Goal: Information Seeking & Learning: Learn about a topic

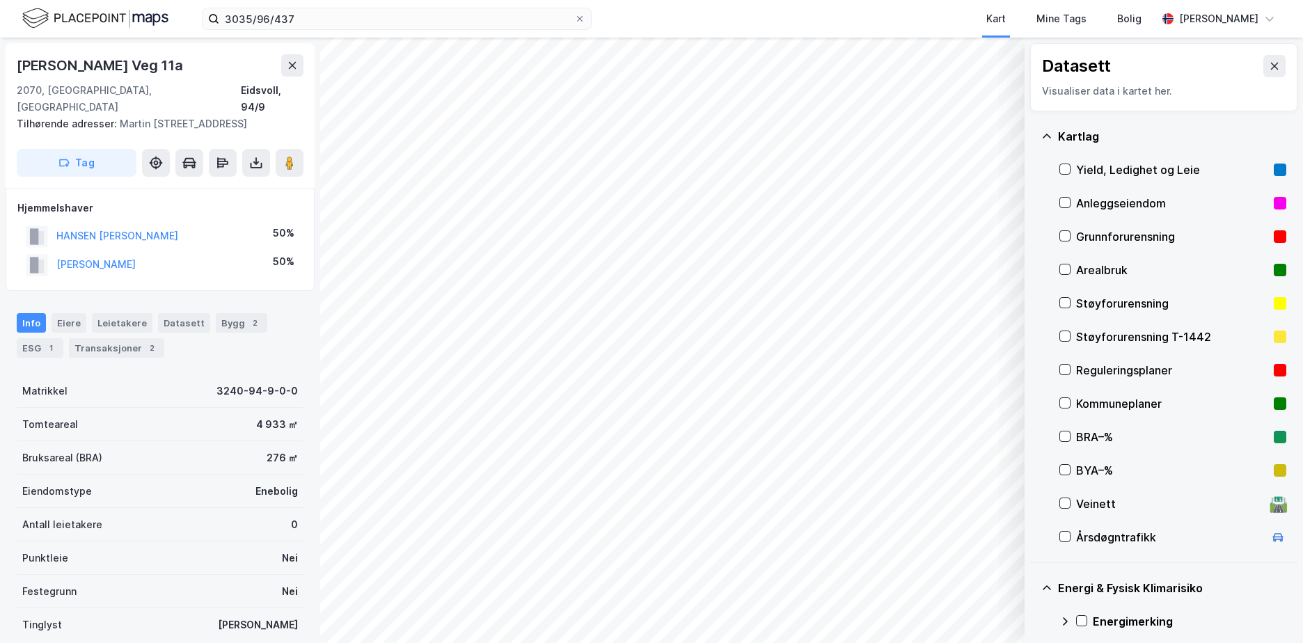
scroll to position [175, 0]
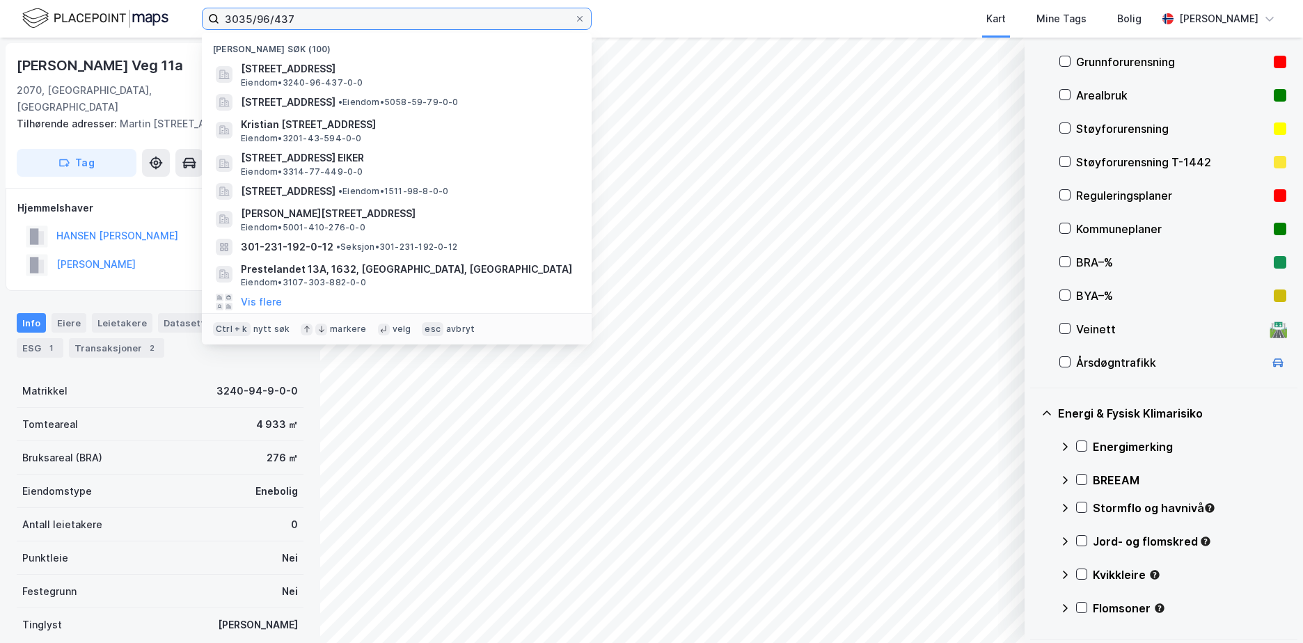
drag, startPoint x: 322, startPoint y: 13, endPoint x: 205, endPoint y: 22, distance: 117.3
click at [205, 22] on label "3035/96/437" at bounding box center [397, 19] width 390 height 22
paste input "953 665 581 / 72"
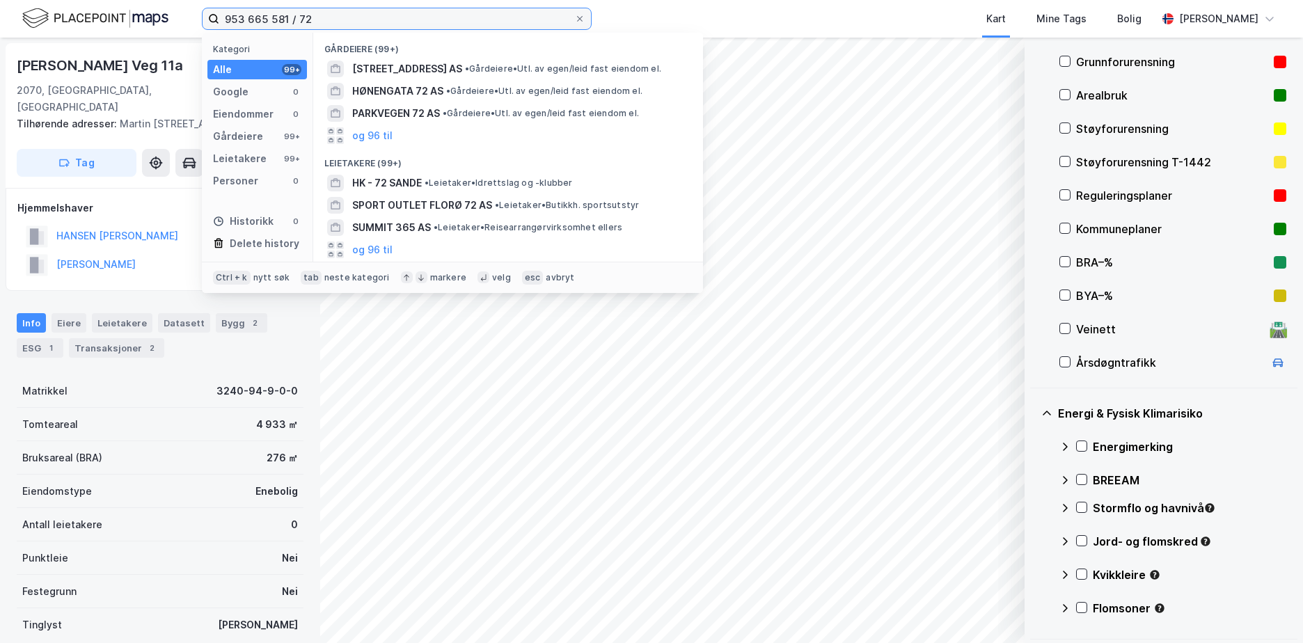
drag, startPoint x: 338, startPoint y: 21, endPoint x: 221, endPoint y: 12, distance: 117.3
click at [221, 12] on input "953 665 581 / 72" at bounding box center [396, 18] width 355 height 21
click at [237, 15] on input "953 665 581 / 72" at bounding box center [396, 18] width 355 height 21
click at [241, 16] on input "953 665 581 / 72" at bounding box center [396, 18] width 355 height 21
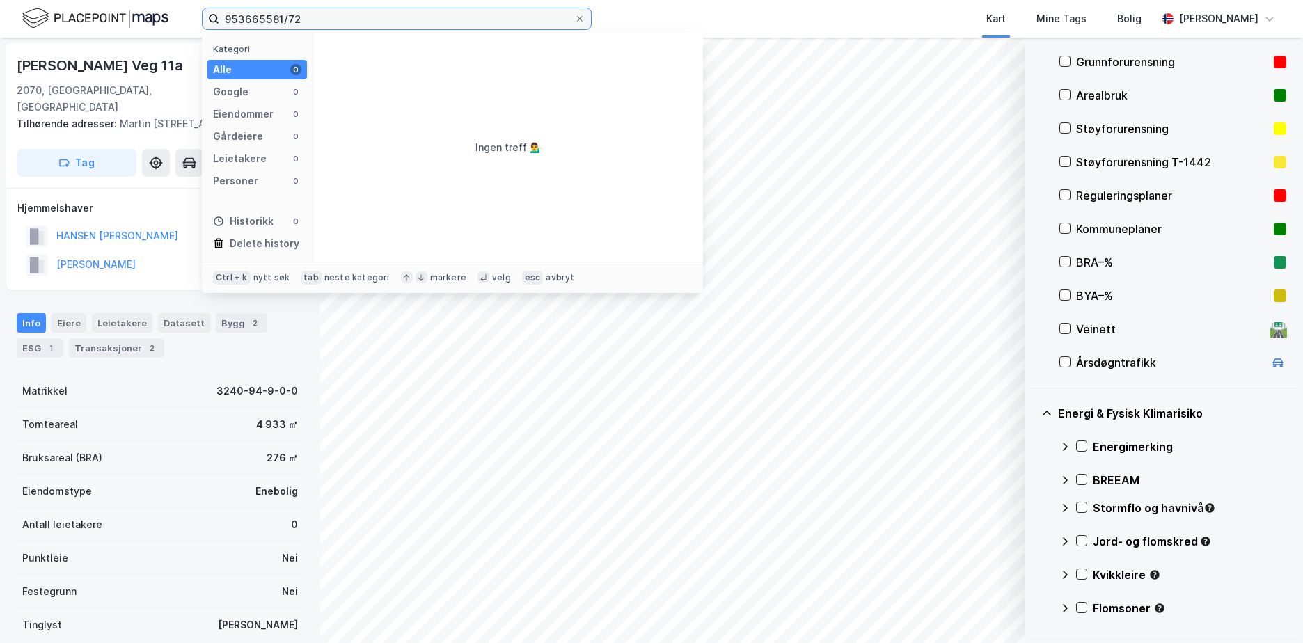
drag, startPoint x: 309, startPoint y: 17, endPoint x: 175, endPoint y: 24, distance: 134.6
click at [175, 24] on div "953665581/72 Kategori Alle 0 Google 0 Eiendommer 0 Gårdeiere 0 Leietakere 0 Per…" at bounding box center [651, 19] width 1303 height 38
paste input "[STREET_ADDRESS]"
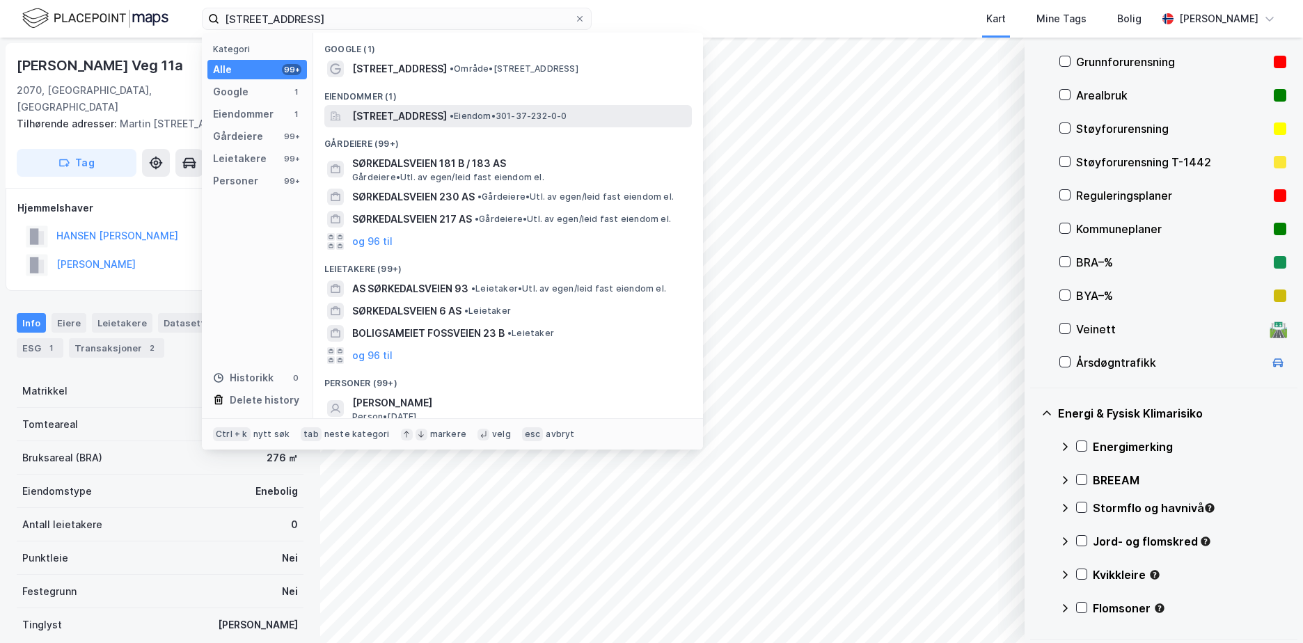
click at [447, 110] on span "[STREET_ADDRESS]" at bounding box center [399, 116] width 95 height 17
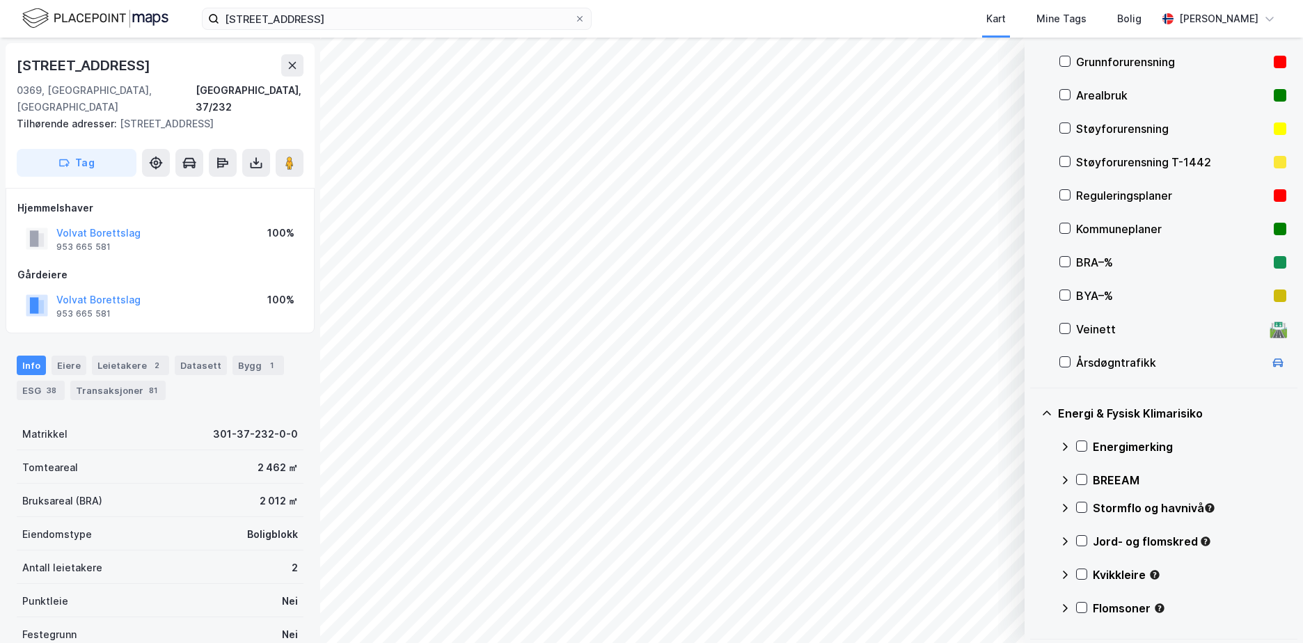
click at [1115, 62] on div "Grunnforurensning" at bounding box center [1172, 62] width 192 height 17
click at [1082, 448] on icon at bounding box center [1083, 446] width 8 height 5
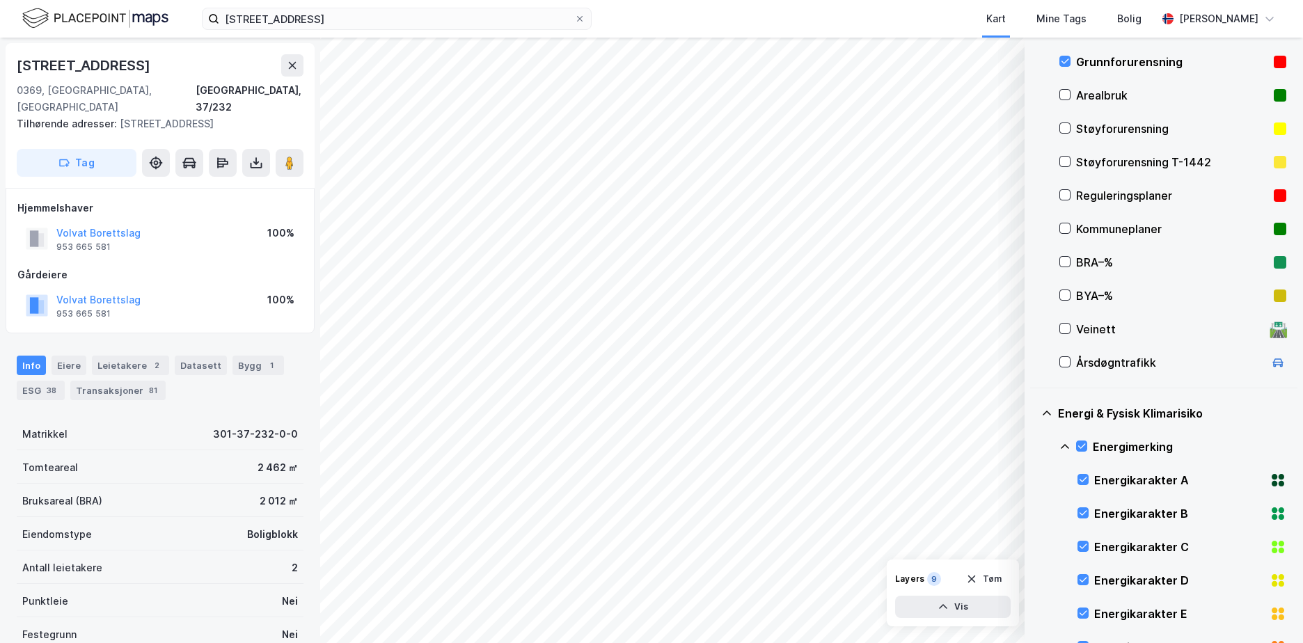
click at [1068, 446] on icon at bounding box center [1065, 446] width 11 height 11
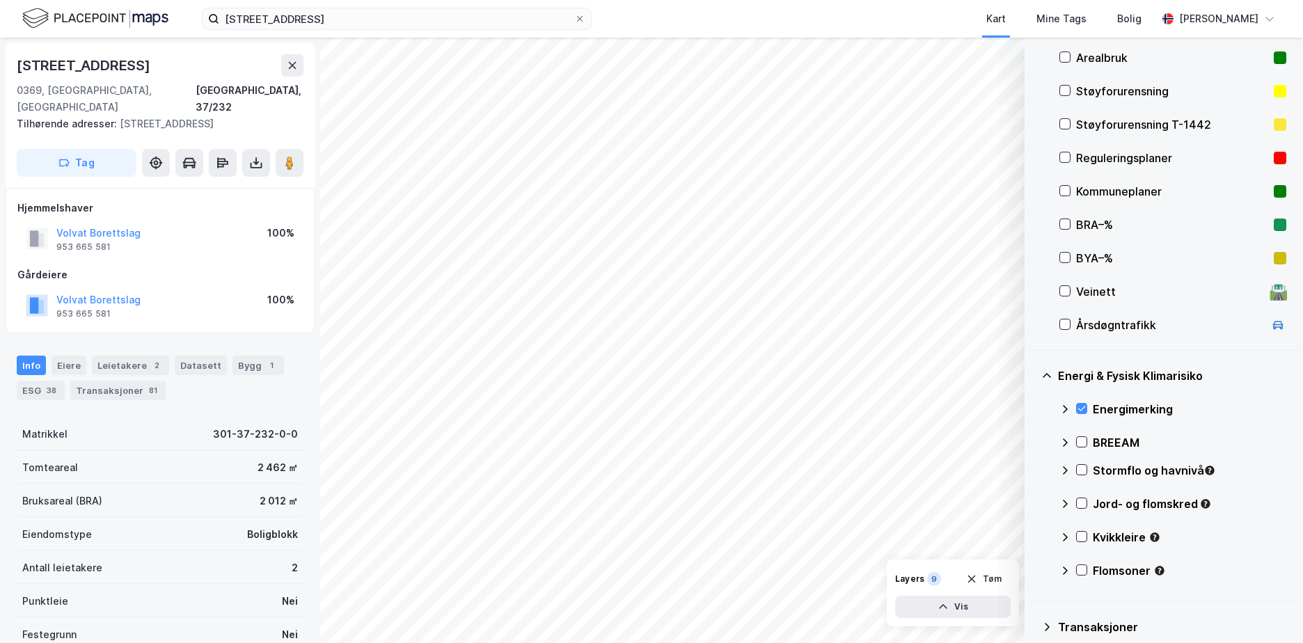
scroll to position [216, 0]
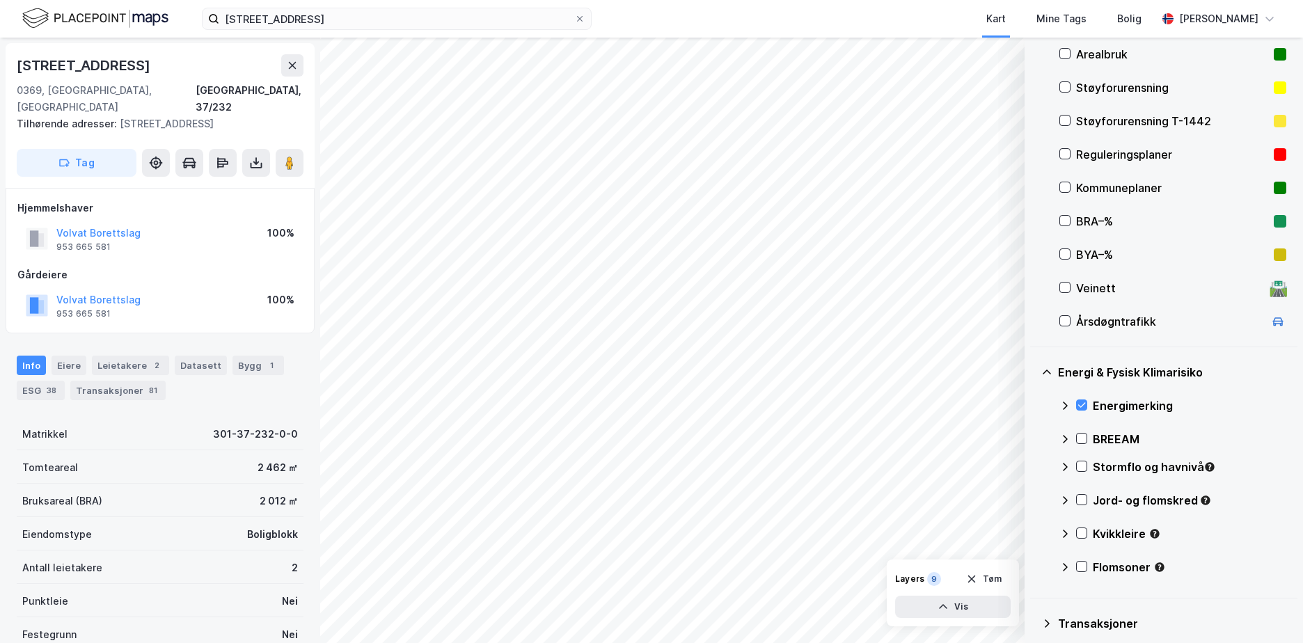
click at [1123, 526] on div "Kvikkleire" at bounding box center [1190, 534] width 194 height 17
click at [1085, 535] on icon at bounding box center [1082, 533] width 10 height 10
click at [1067, 533] on icon at bounding box center [1065, 533] width 8 height 5
click at [1084, 501] on icon at bounding box center [1082, 500] width 10 height 10
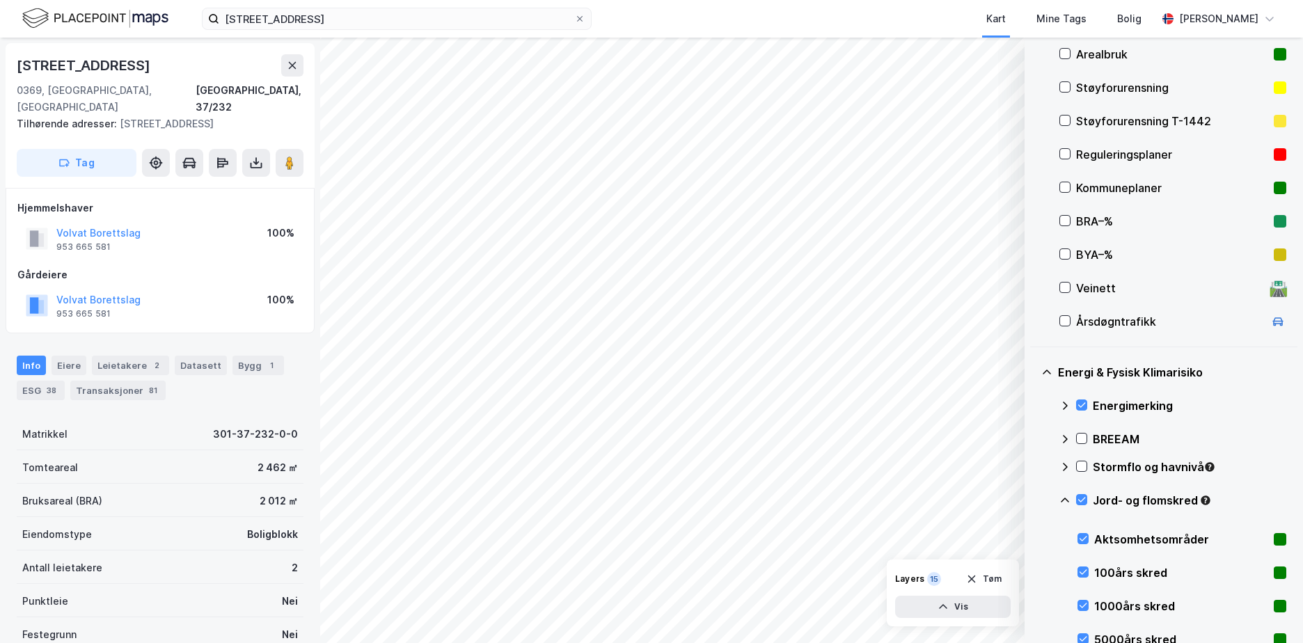
click at [1067, 500] on icon at bounding box center [1065, 500] width 8 height 5
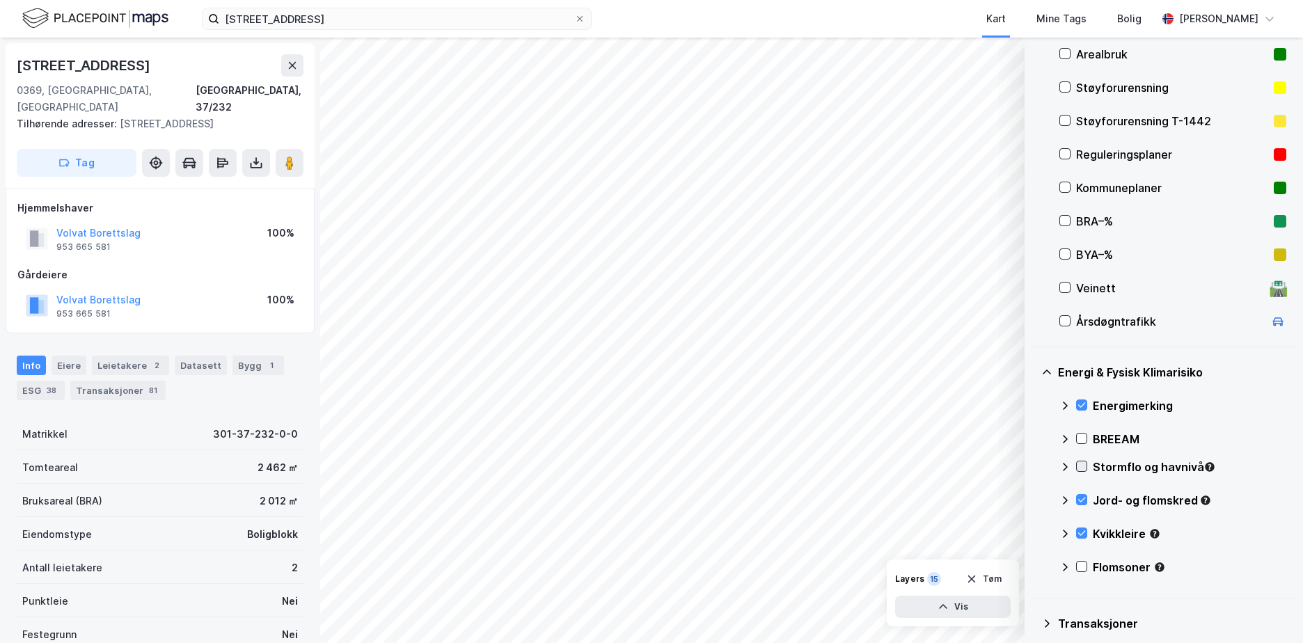
click at [1080, 464] on icon at bounding box center [1082, 467] width 10 height 10
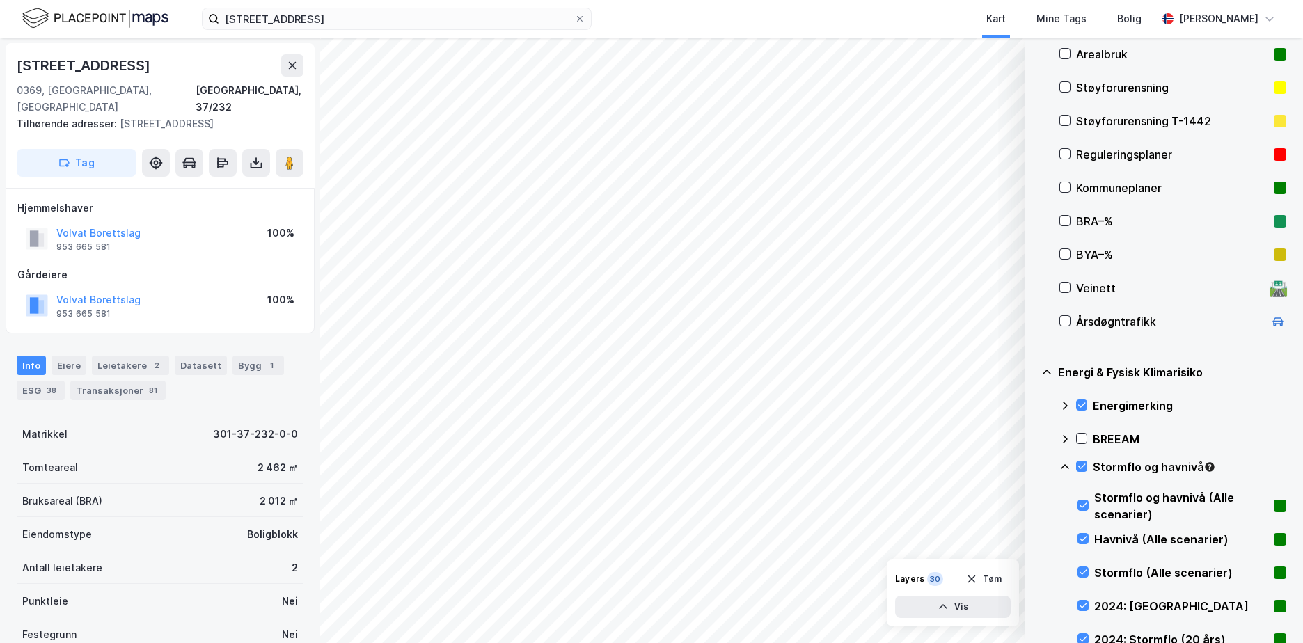
click at [1065, 462] on icon at bounding box center [1065, 467] width 11 height 11
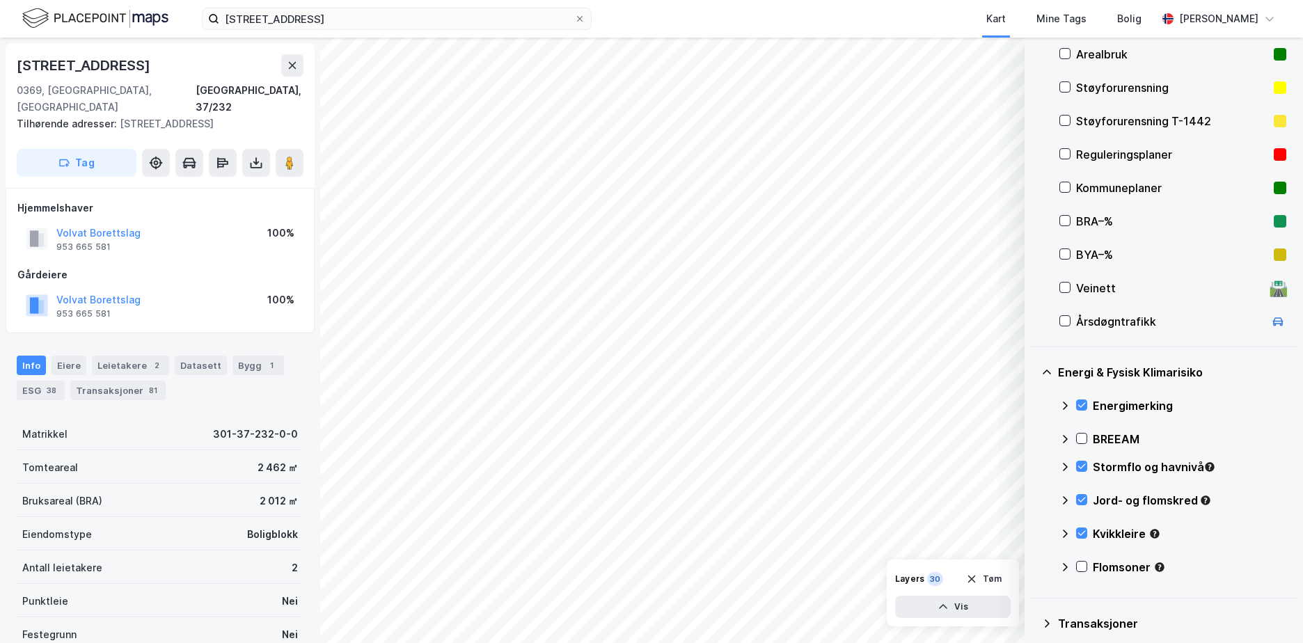
scroll to position [329, 0]
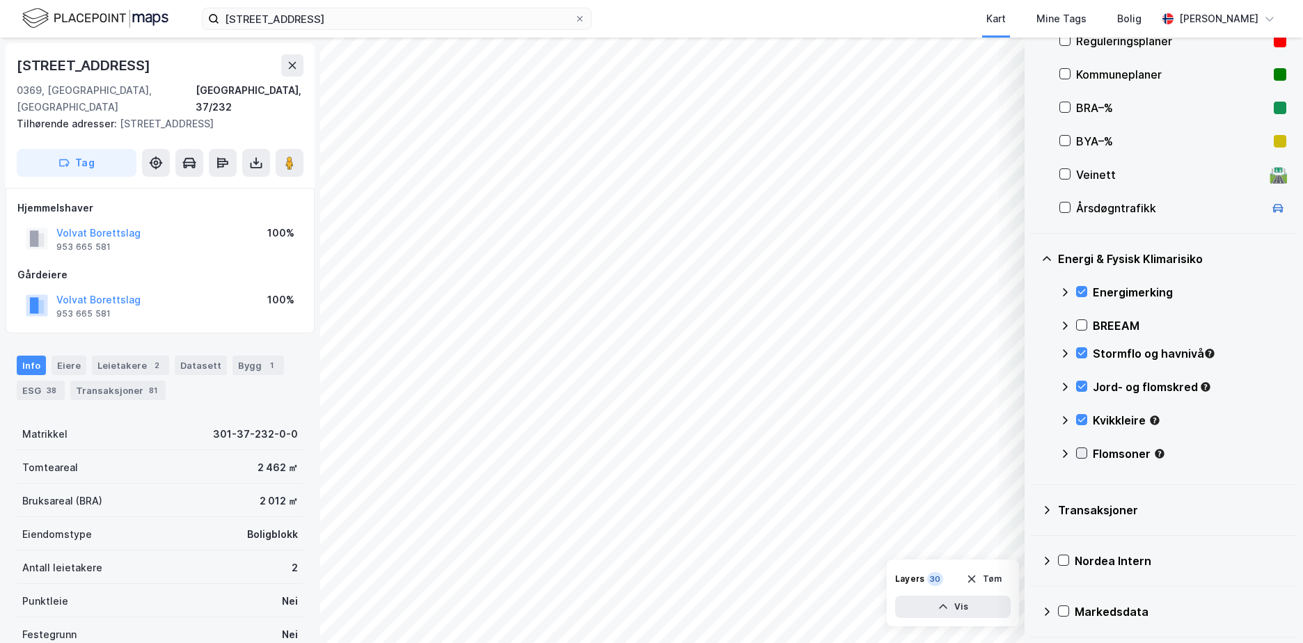
click at [1084, 453] on icon at bounding box center [1083, 453] width 8 height 5
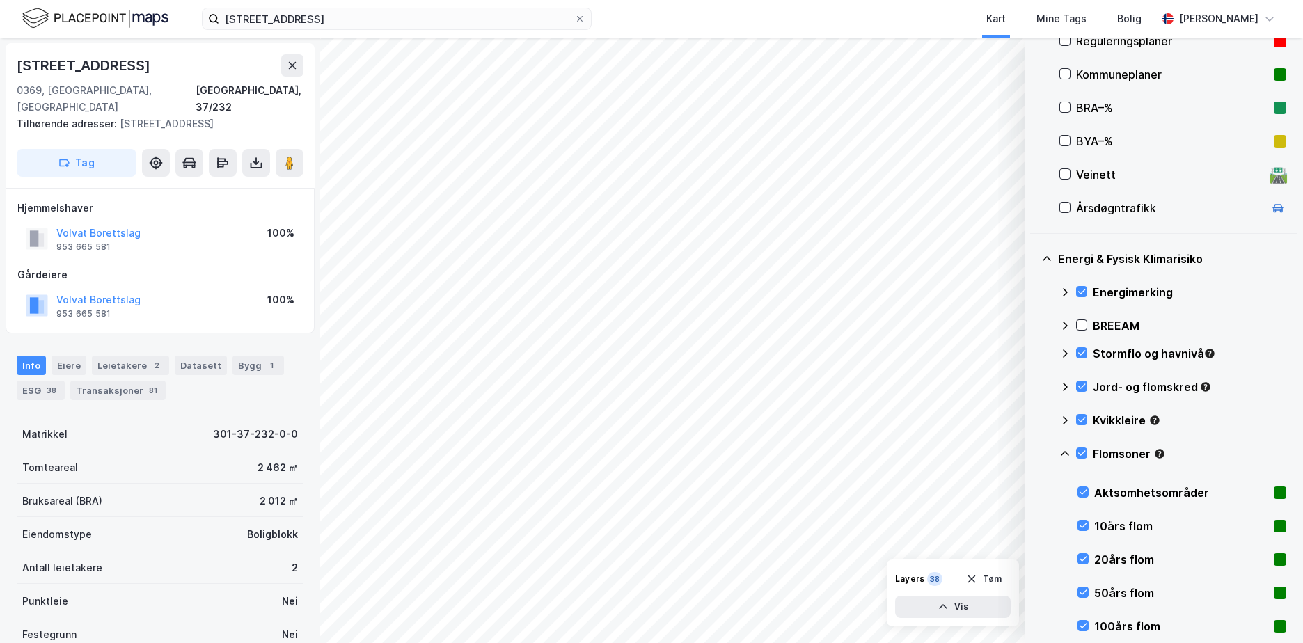
click at [1061, 451] on icon at bounding box center [1065, 453] width 11 height 11
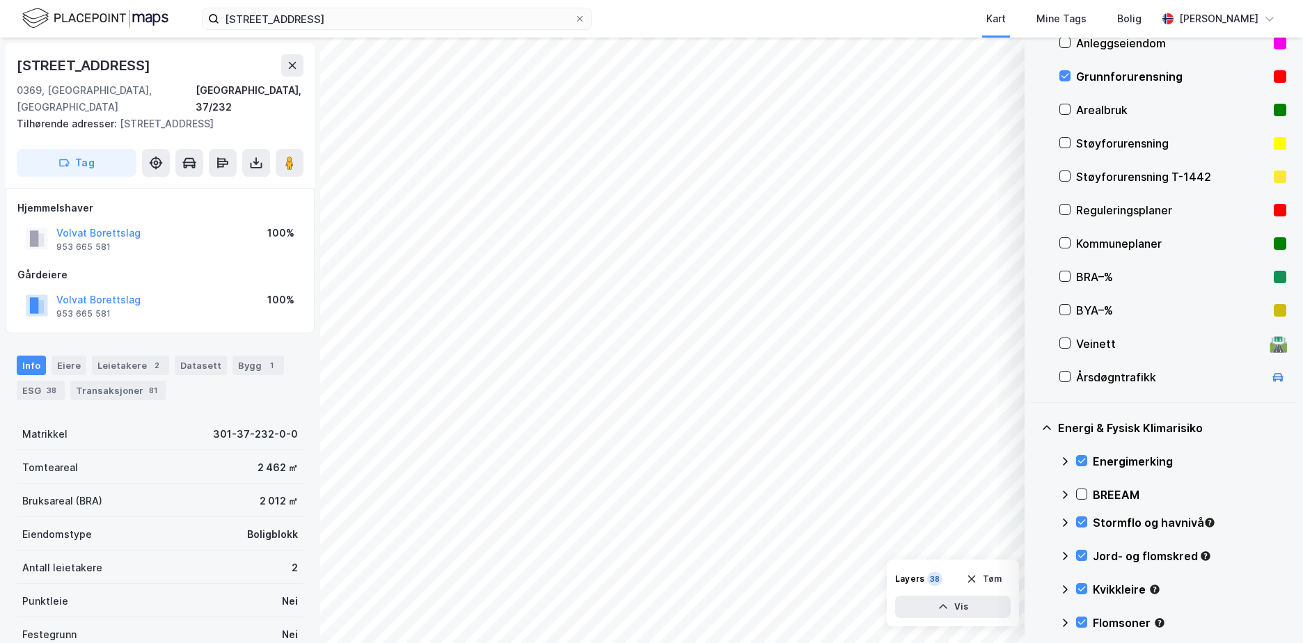
scroll to position [162, 0]
click at [1005, 583] on button "Tøm" at bounding box center [984, 579] width 54 height 22
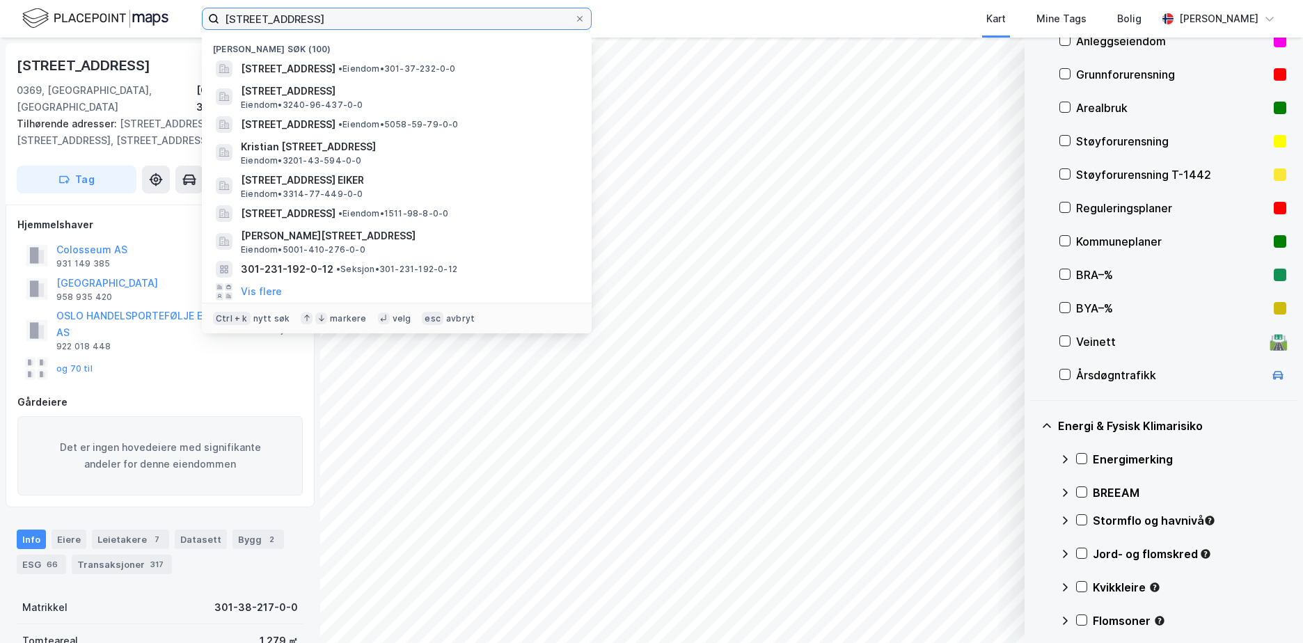
drag, startPoint x: 337, startPoint y: 15, endPoint x: 190, endPoint y: 11, distance: 147.0
click at [190, 11] on div "[STREET_ADDRESS] søk (100) [STREET_ADDRESS] • Eiendom • 301-37-232-0-0 Ladderud…" at bounding box center [651, 19] width 1303 height 38
paste input "301-95/92/0/0"
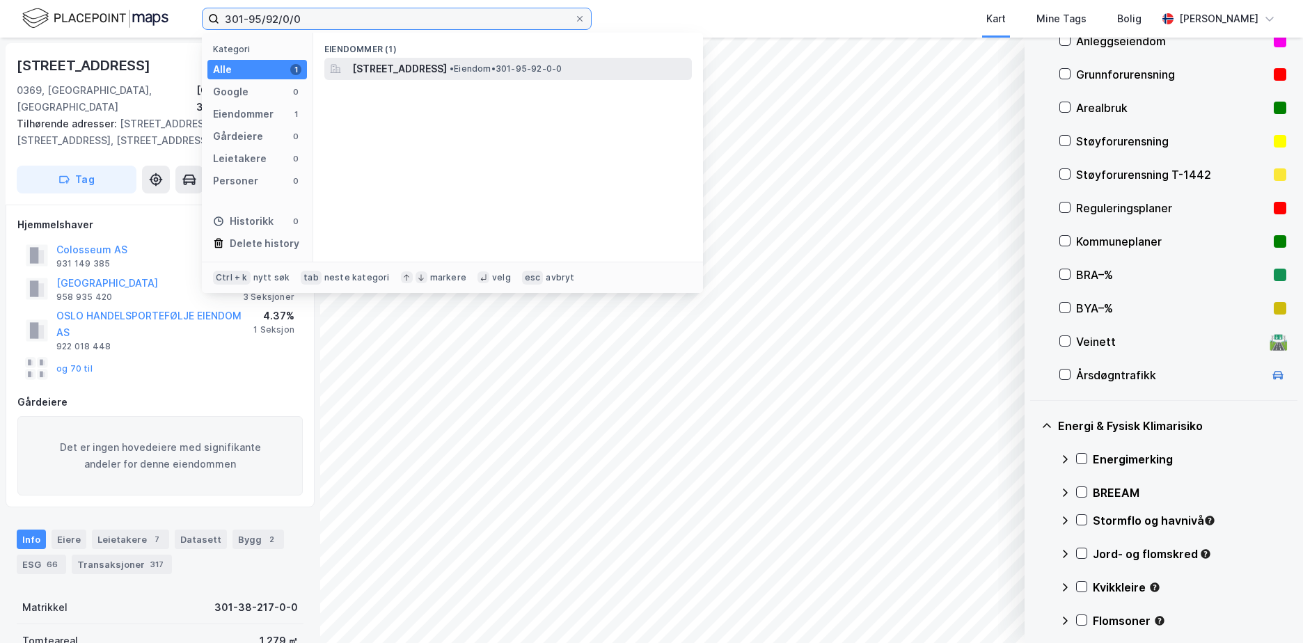
type input "301-95/92/0/0"
click at [426, 61] on span "[STREET_ADDRESS]" at bounding box center [399, 69] width 95 height 17
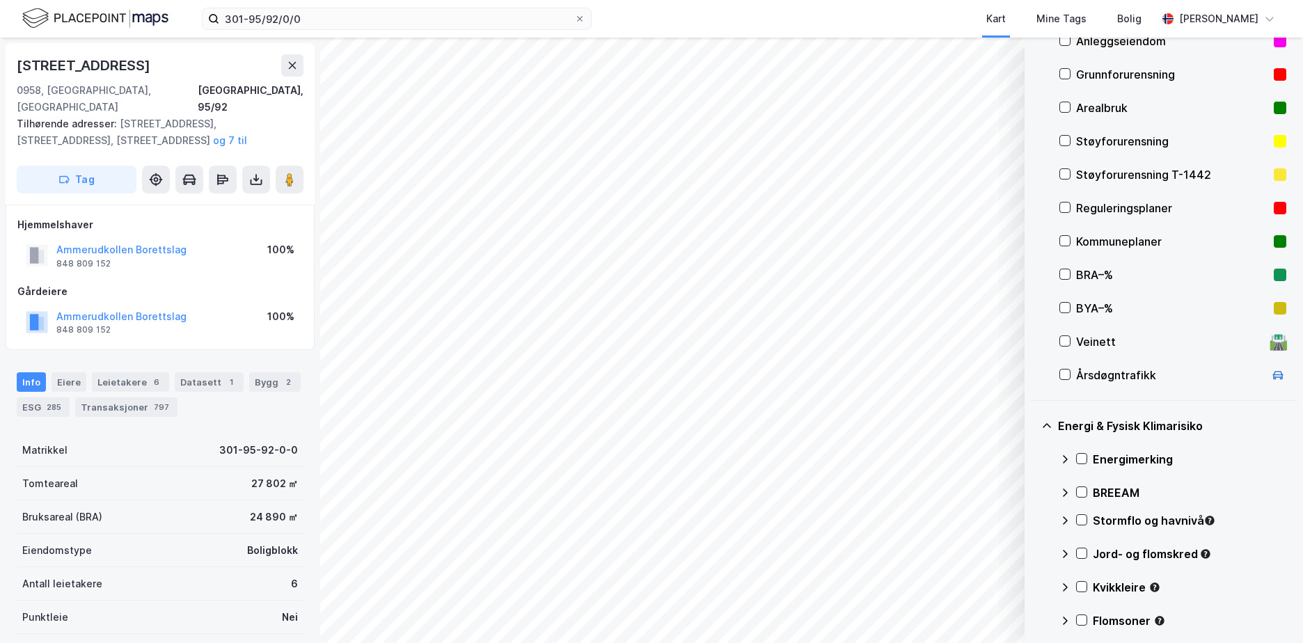
click at [1086, 76] on div "Grunnforurensning" at bounding box center [1172, 74] width 192 height 17
click at [1083, 460] on icon at bounding box center [1082, 459] width 10 height 10
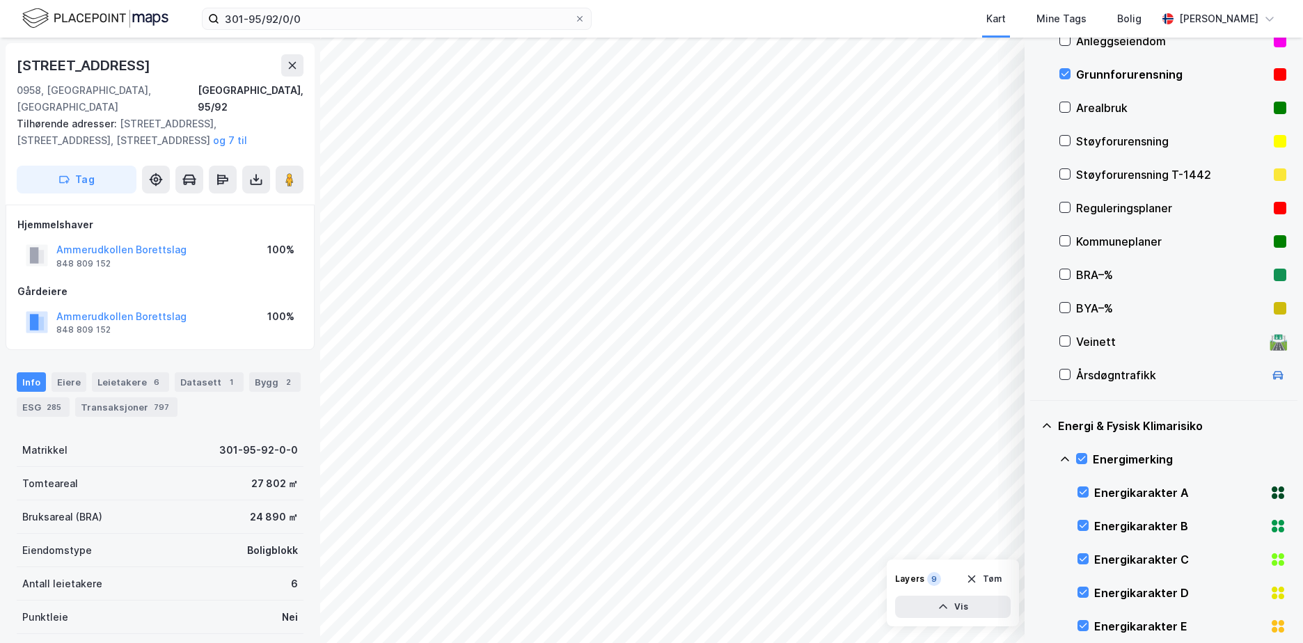
click at [1066, 460] on icon at bounding box center [1065, 459] width 11 height 11
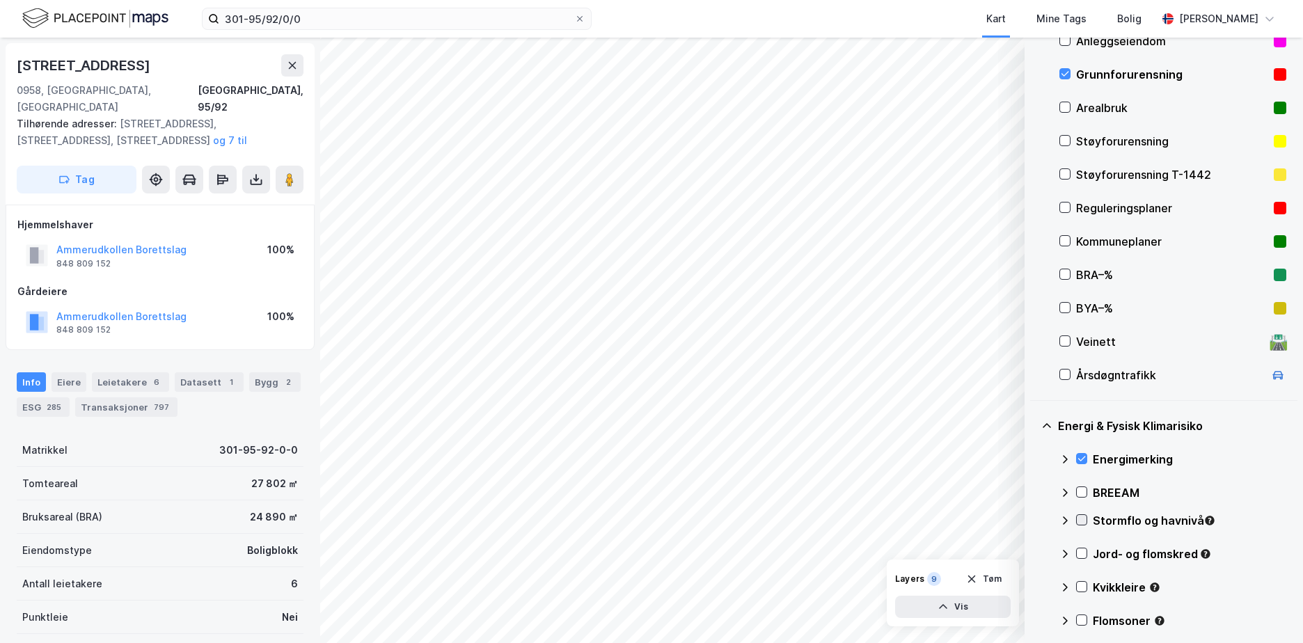
click at [1081, 516] on icon at bounding box center [1082, 520] width 10 height 10
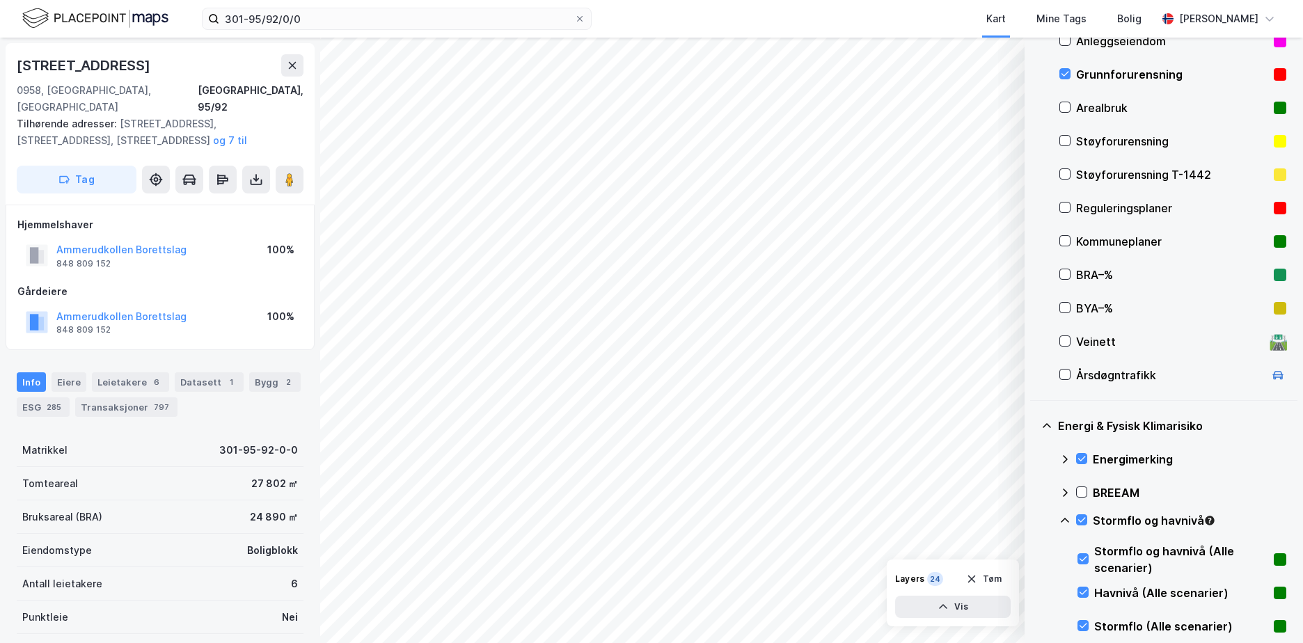
click at [1064, 516] on icon at bounding box center [1065, 520] width 11 height 11
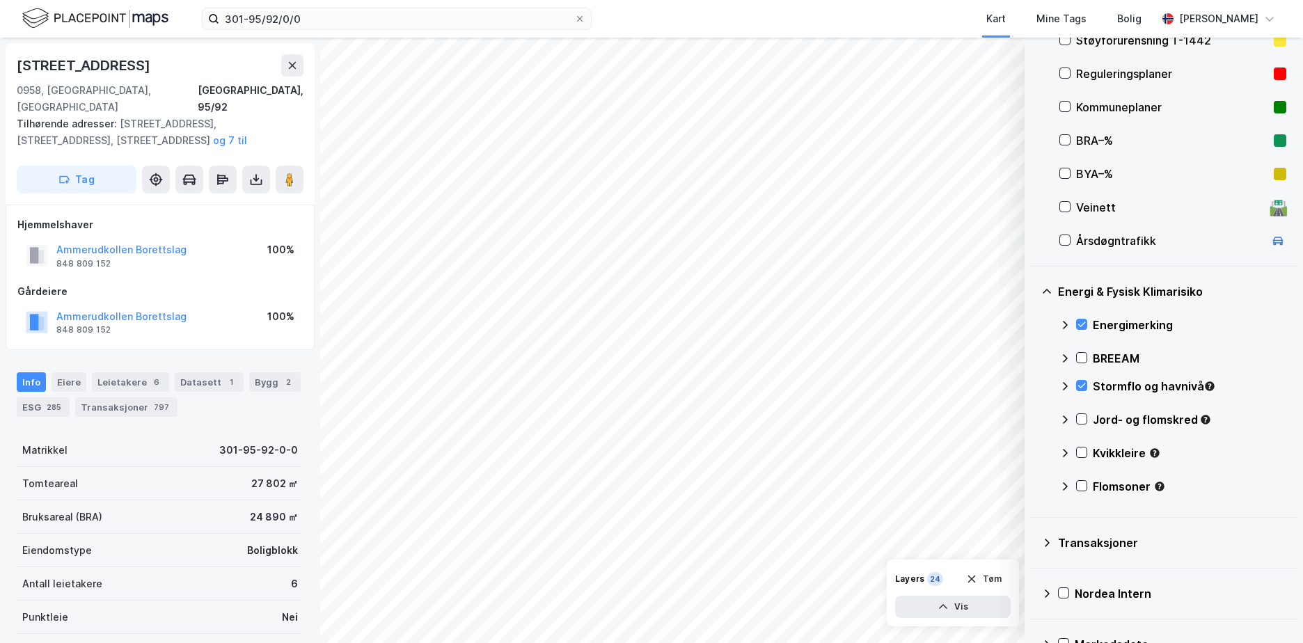
scroll to position [329, 0]
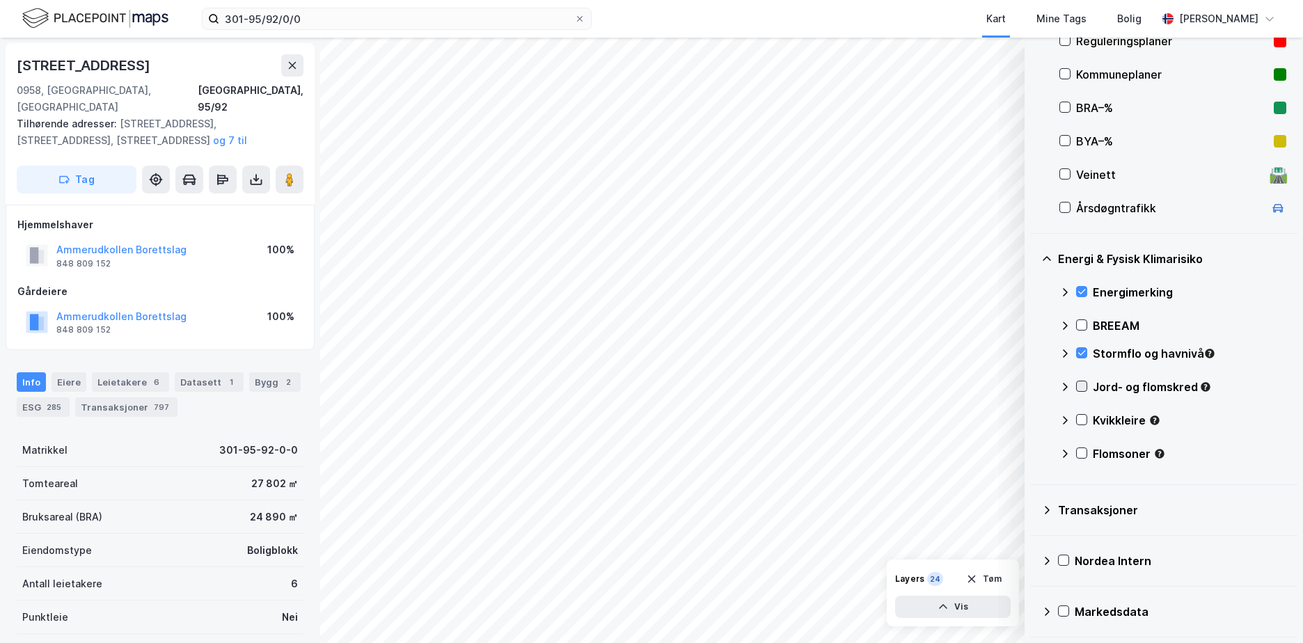
click at [1085, 382] on icon at bounding box center [1082, 387] width 10 height 10
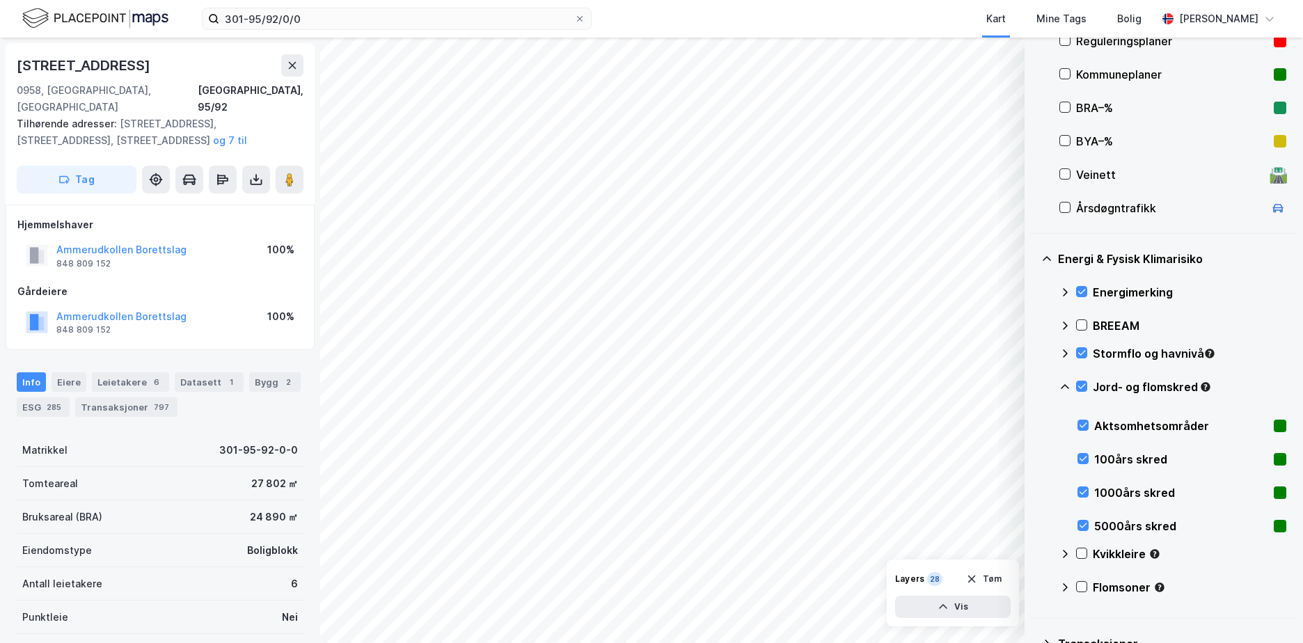
click at [1067, 382] on icon at bounding box center [1065, 387] width 11 height 11
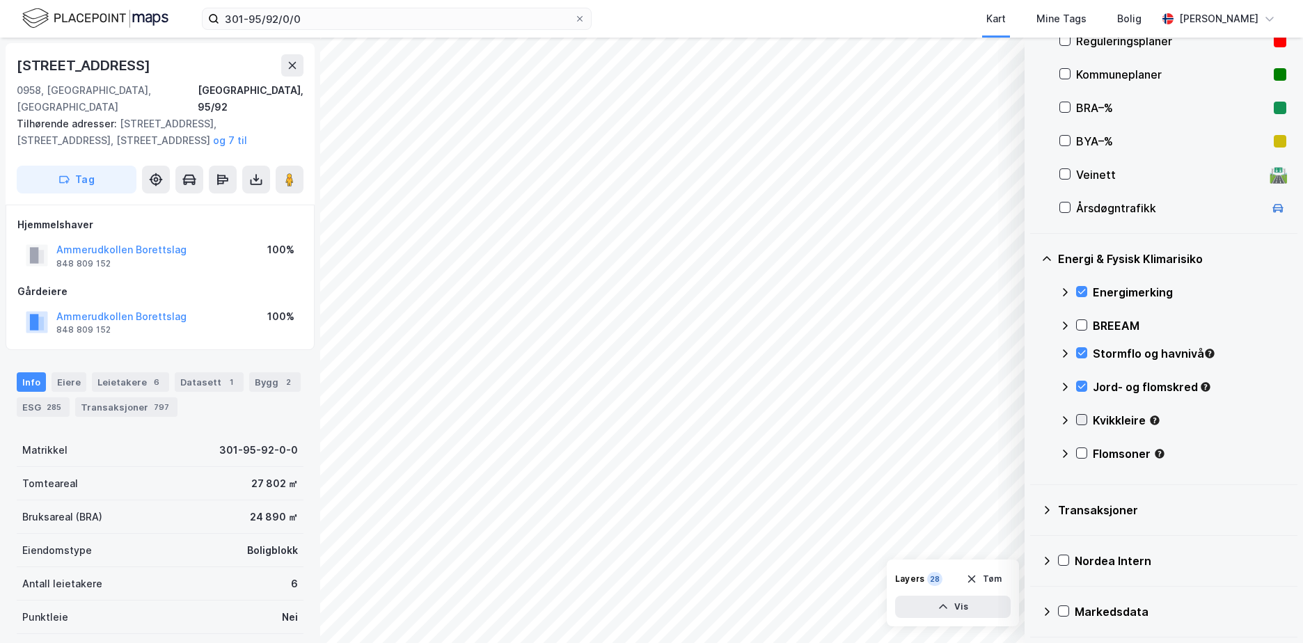
click at [1081, 417] on icon at bounding box center [1082, 420] width 10 height 10
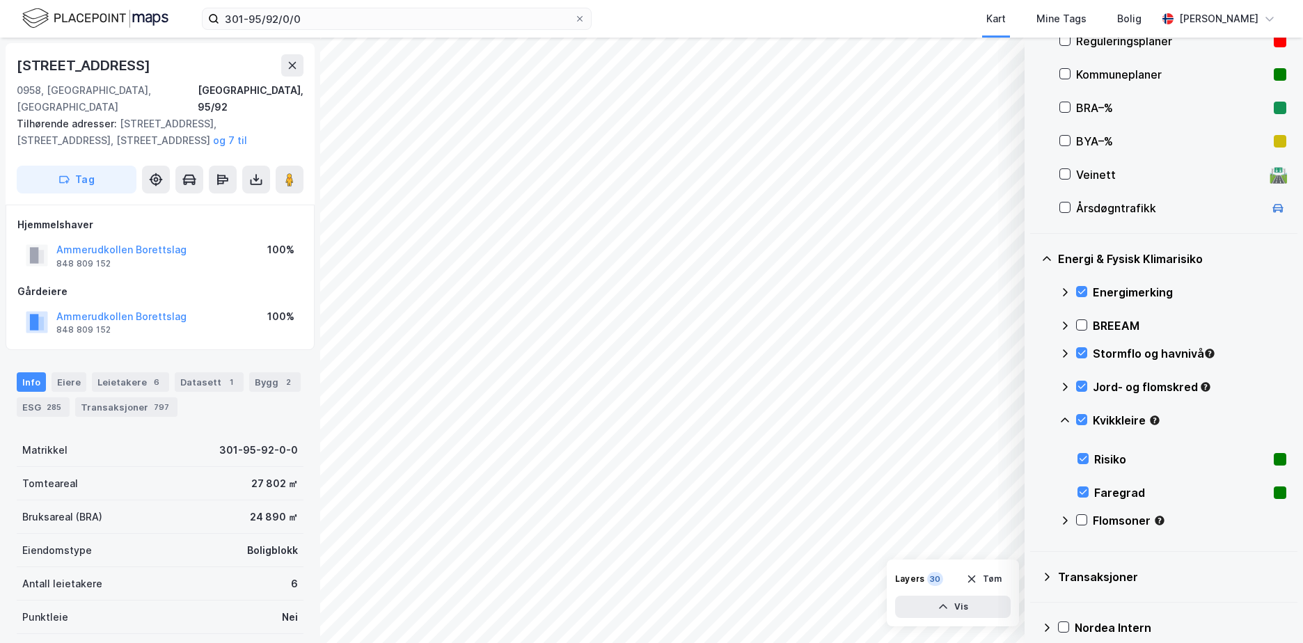
click at [1065, 420] on icon at bounding box center [1065, 420] width 11 height 11
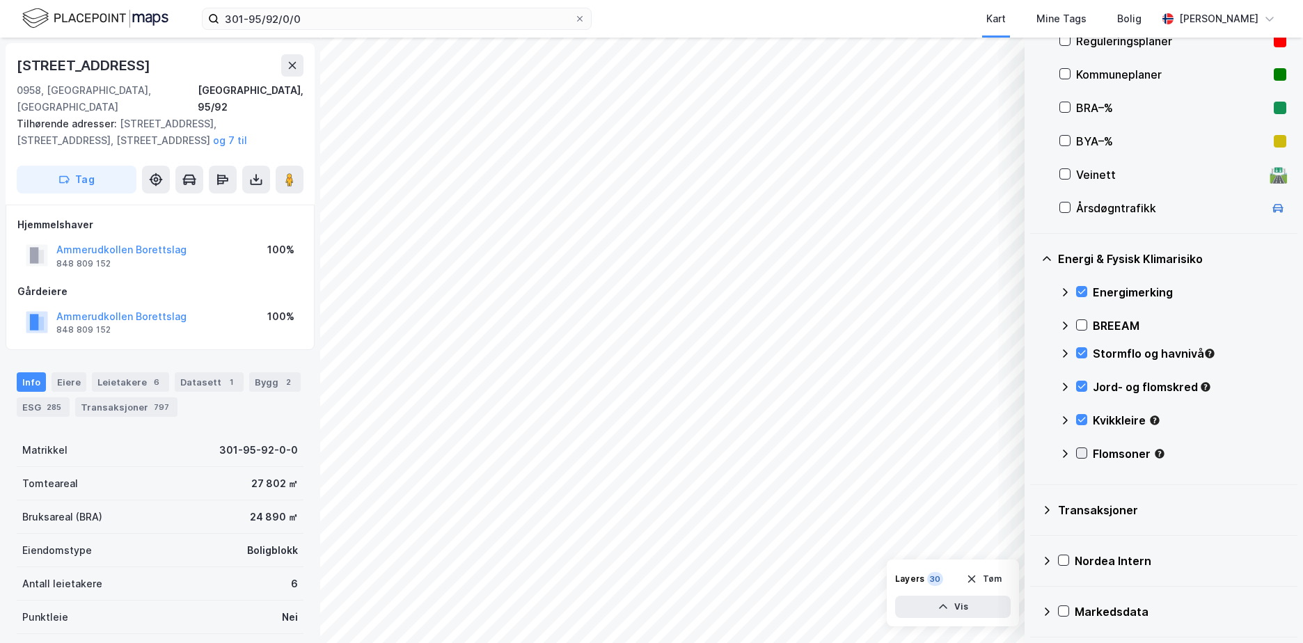
click at [1081, 452] on icon at bounding box center [1082, 453] width 10 height 10
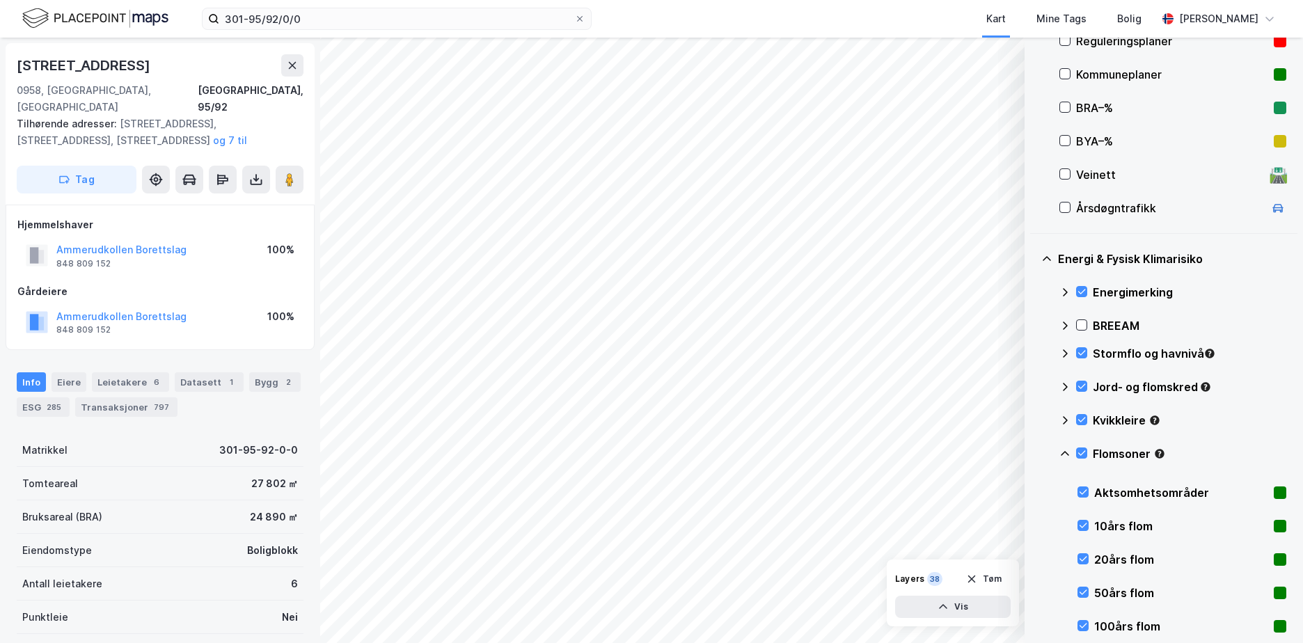
click at [1067, 453] on icon at bounding box center [1065, 453] width 8 height 5
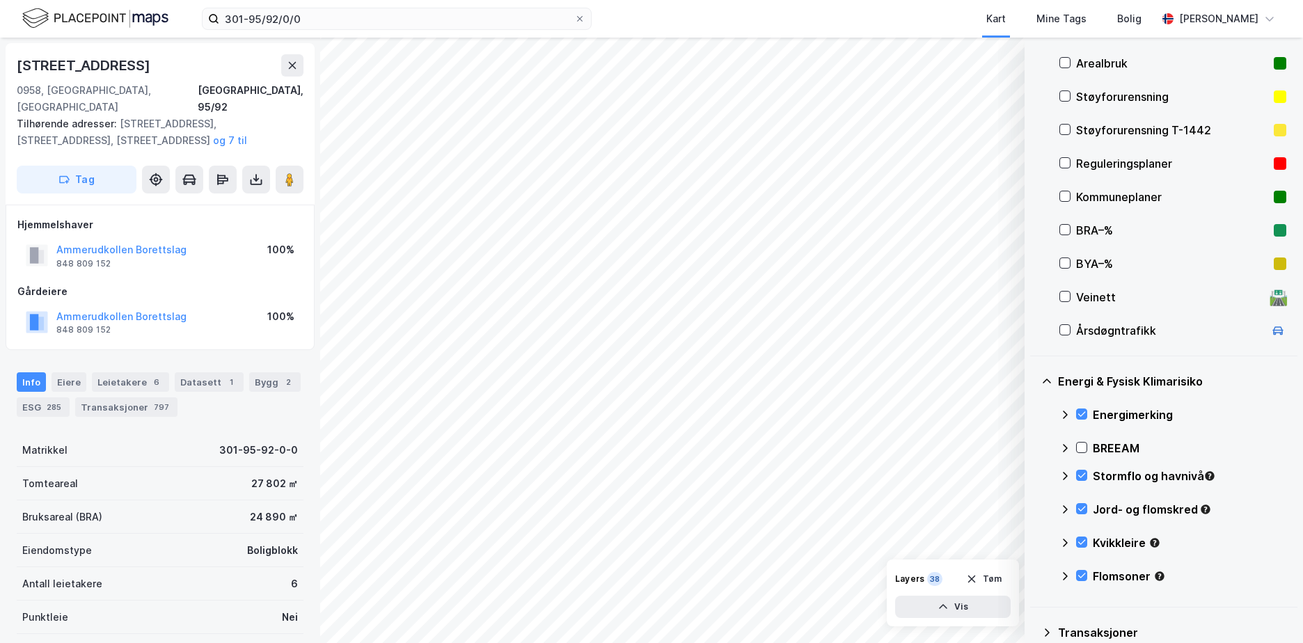
scroll to position [186, 0]
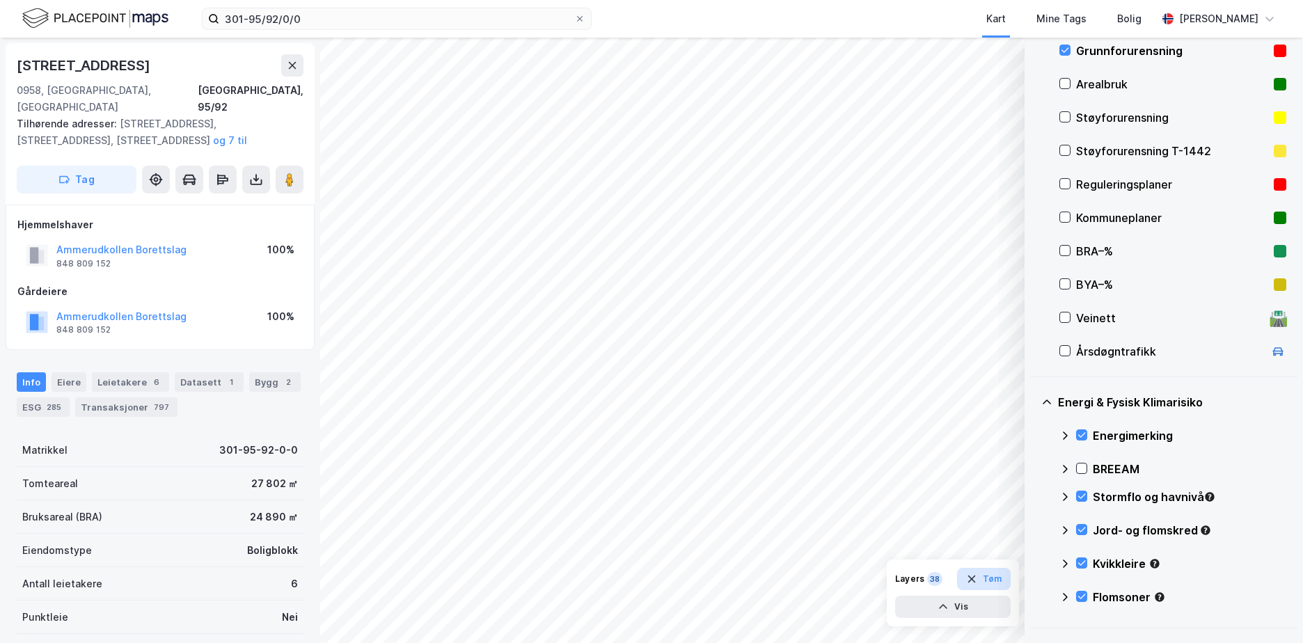
click at [998, 586] on button "Tøm" at bounding box center [984, 579] width 54 height 22
